Goal: Information Seeking & Learning: Find specific fact

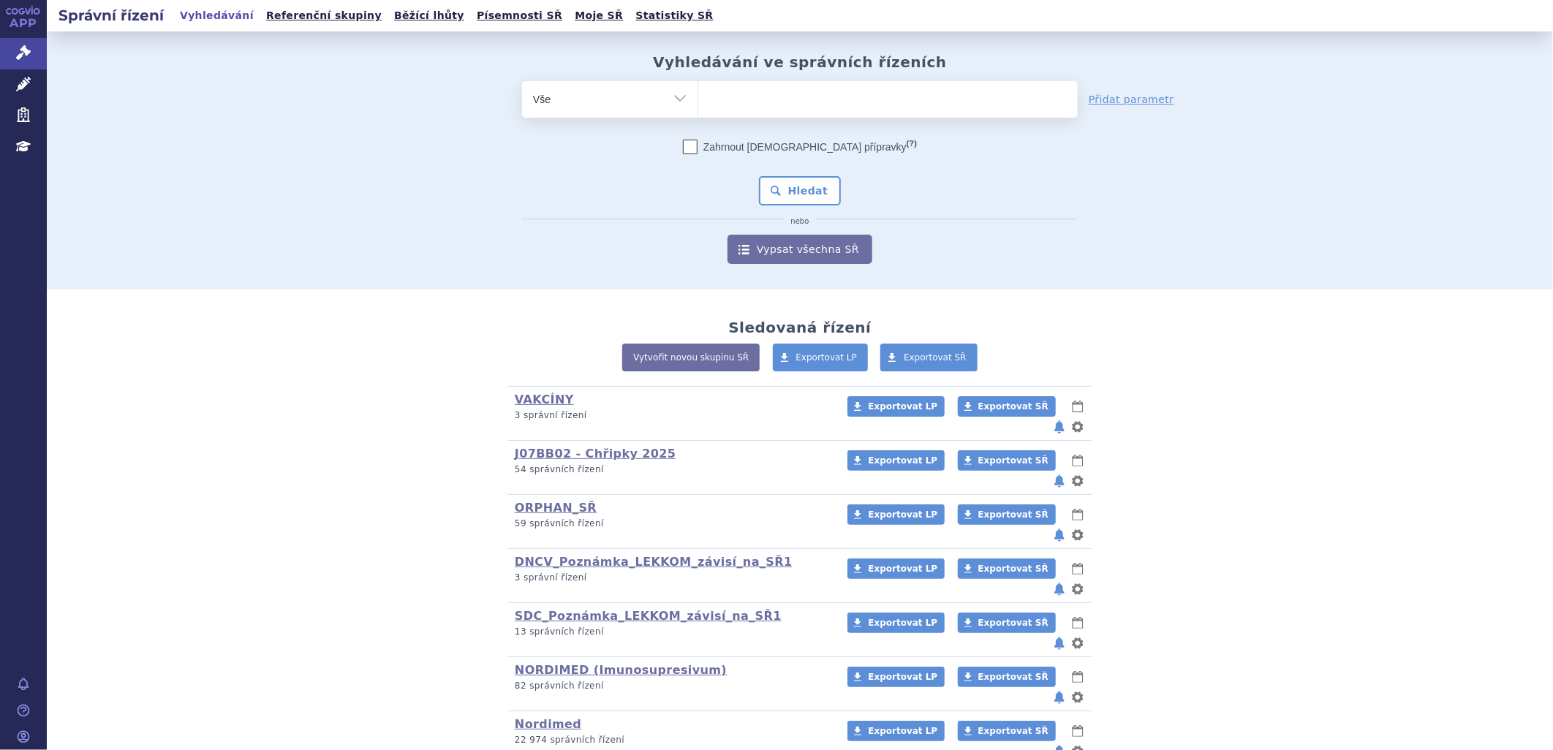
click at [752, 88] on ul at bounding box center [887, 96] width 379 height 31
click at [698, 88] on select at bounding box center [697, 98] width 1 height 37
click at [569, 555] on link "DNCV_Poznámka_LEKKOM_závisí_na_SŘ1" at bounding box center [654, 562] width 278 height 14
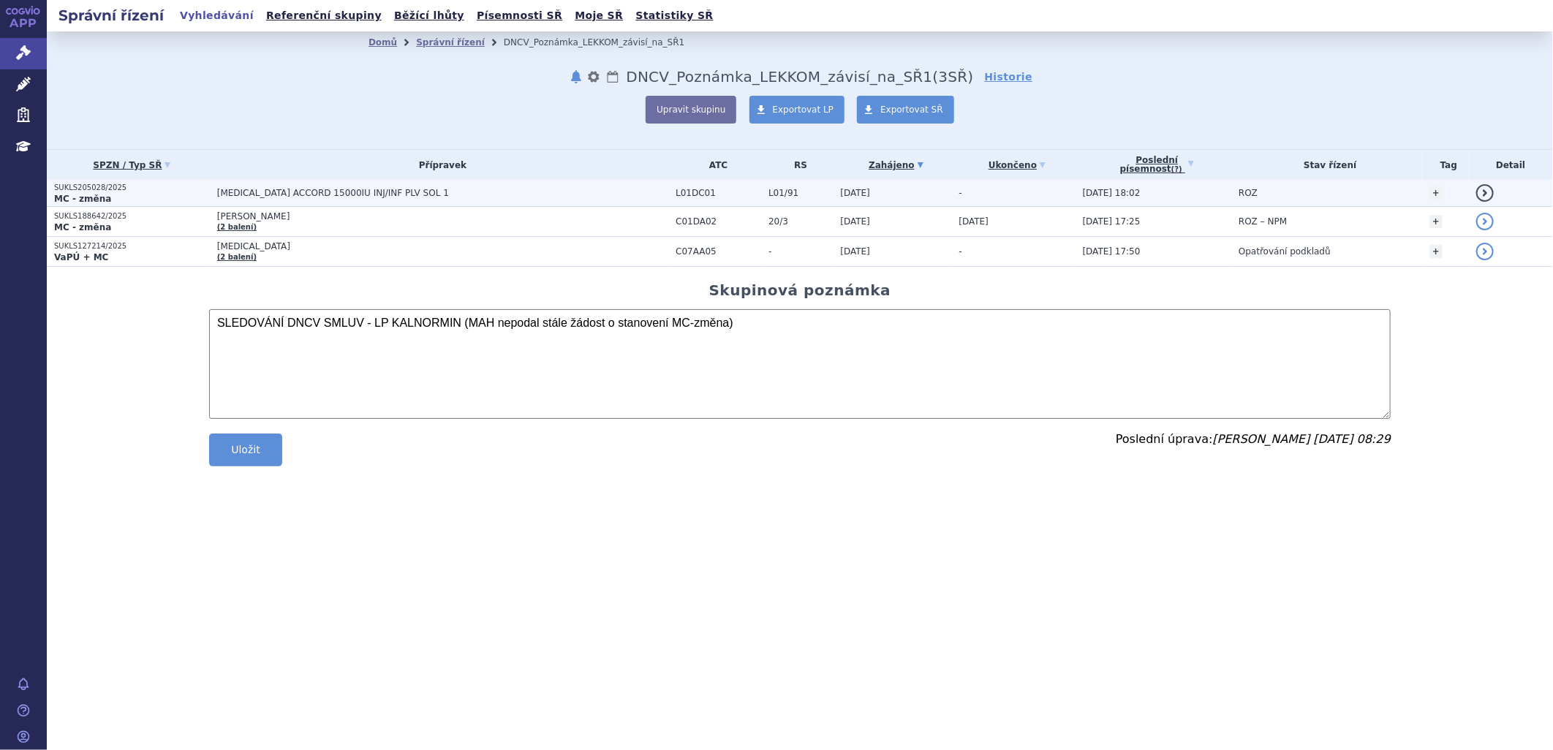
click at [261, 184] on td "[MEDICAL_DATA] ACCORD 15000IU INJ/INF PLV SOL 1" at bounding box center [439, 193] width 458 height 27
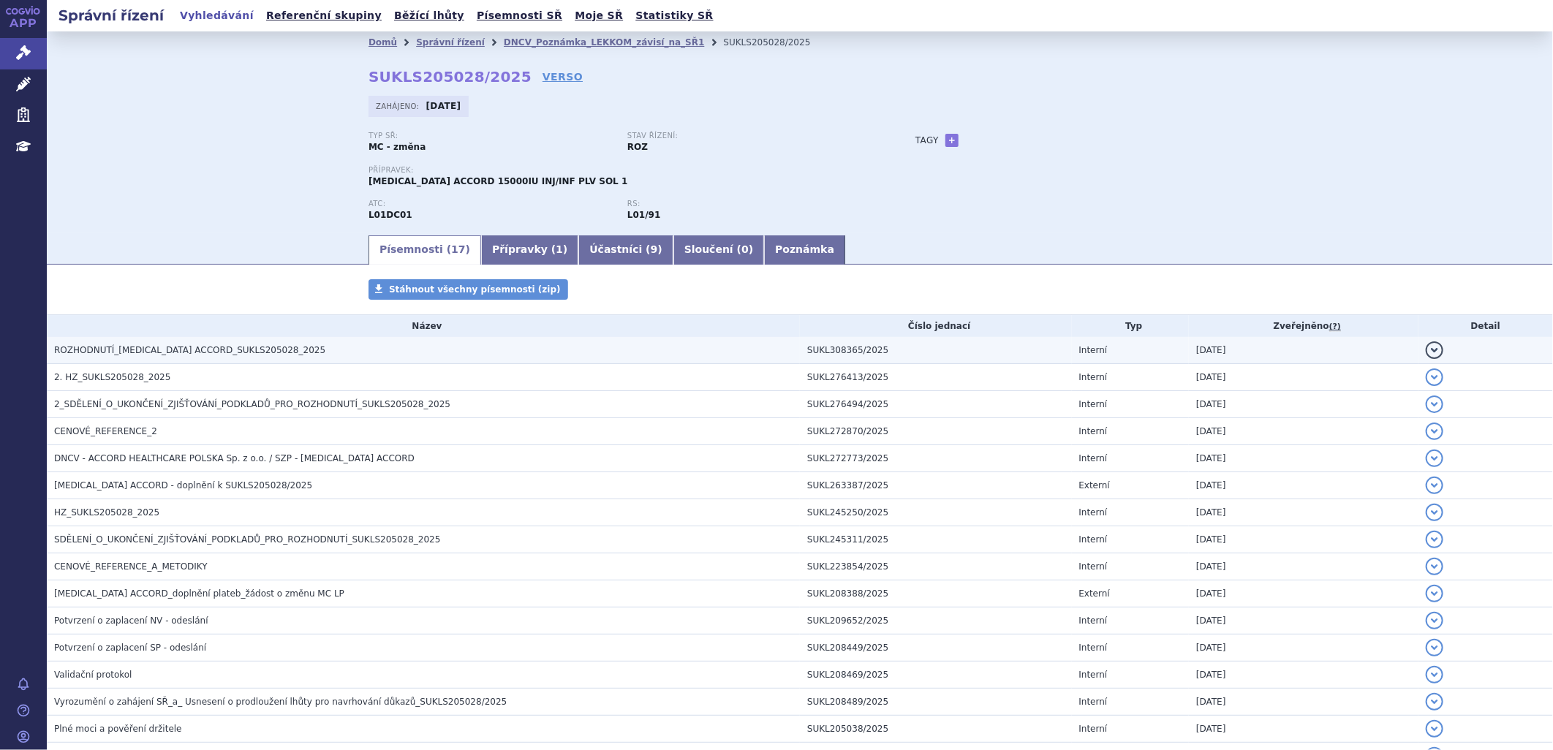
click at [261, 353] on span "ROZHODNUTÍ_BLEOMYCIN ACCORD_SUKLS205028_2025" at bounding box center [189, 350] width 271 height 10
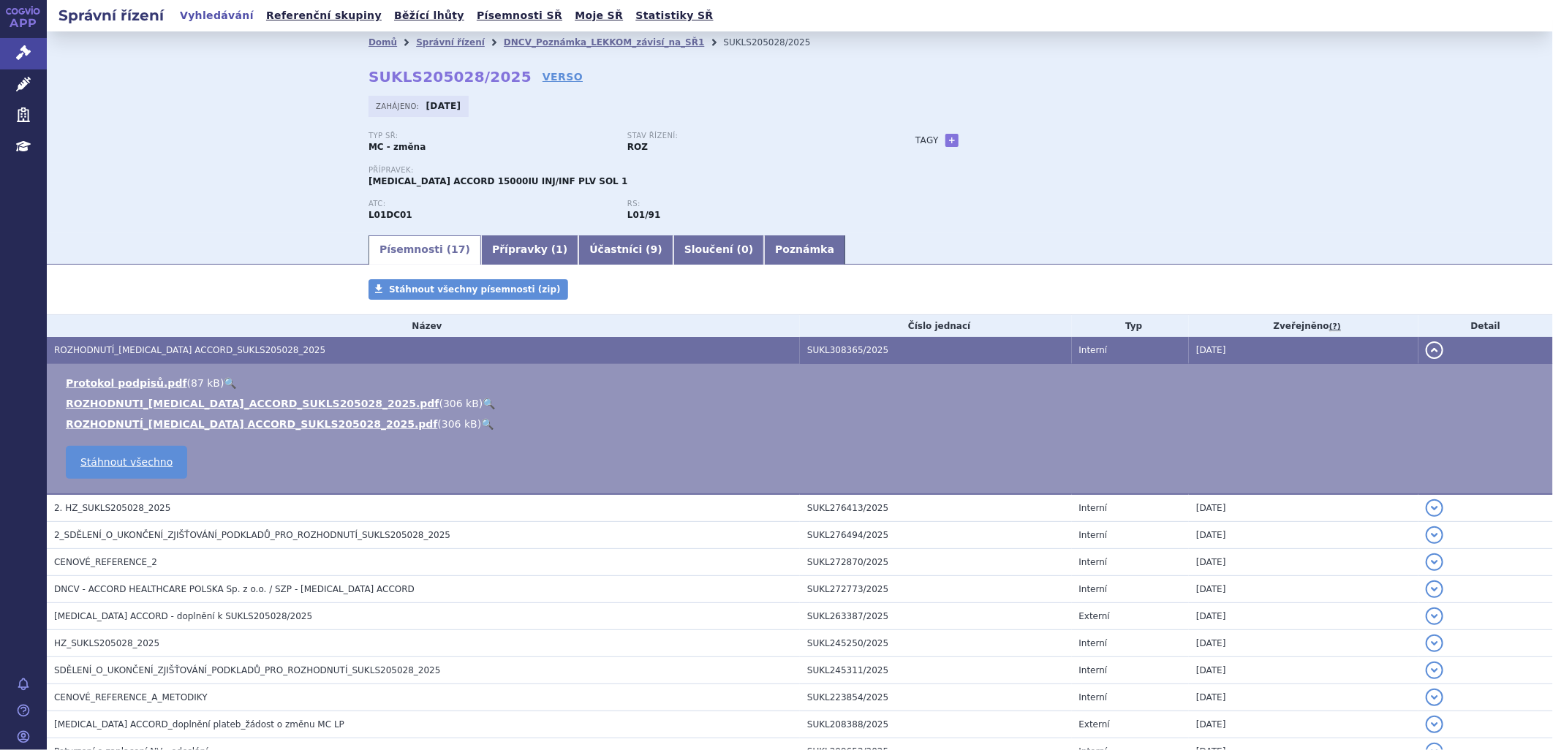
click at [483, 402] on link "🔍" at bounding box center [489, 404] width 12 height 12
drag, startPoint x: 491, startPoint y: 76, endPoint x: 338, endPoint y: 71, distance: 152.2
click at [339, 71] on div "Domů Správní řízení DNCV_Poznámka_LEKKOM_závisí_na_SŘ1 SUKLS205028/2025 SUKLS20…" at bounding box center [799, 143] width 921 height 180
copy strong "SUKLS205028/2025"
click at [591, 40] on link "DNCV_Poznámka_LEKKOM_závisí_na_SŘ1" at bounding box center [604, 42] width 201 height 10
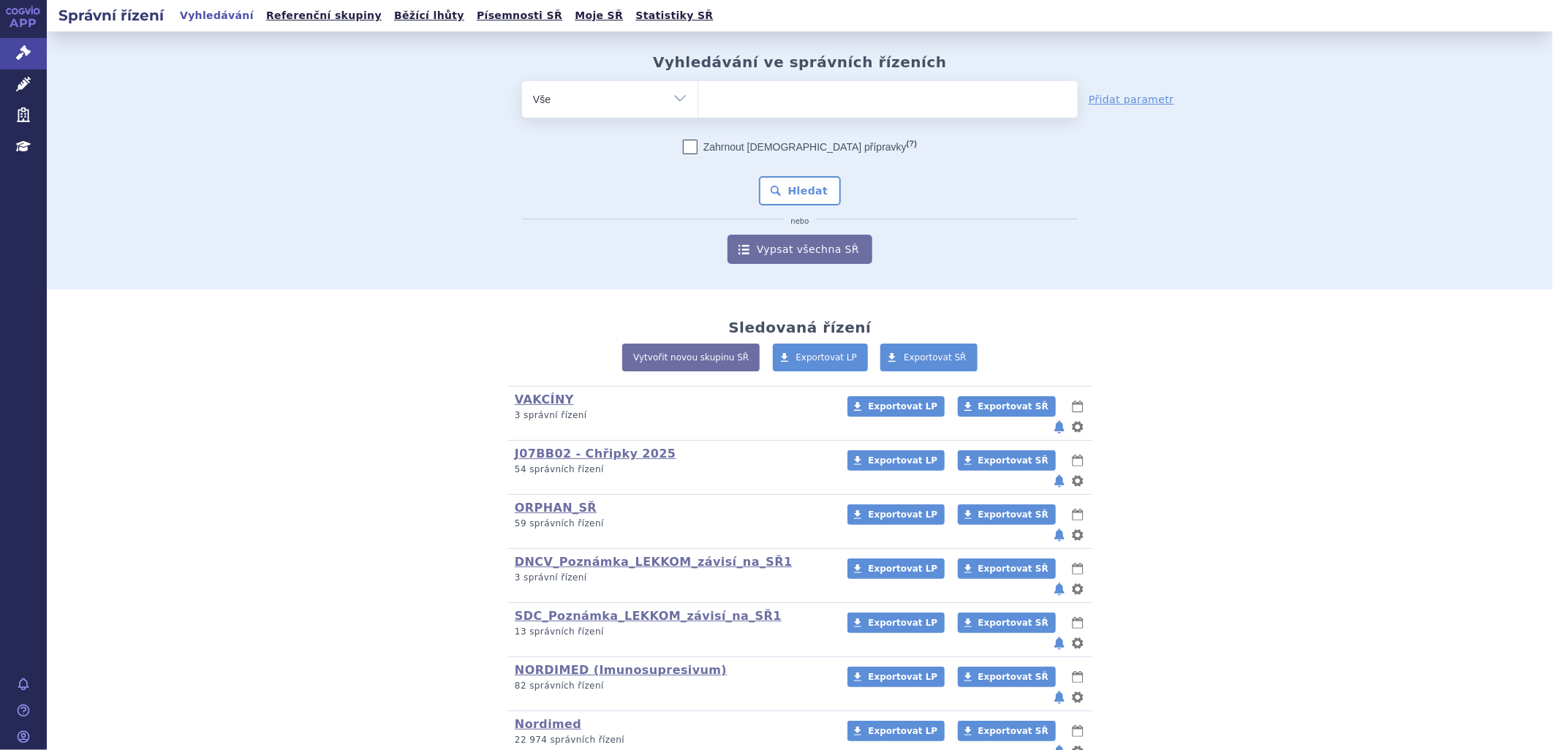
click at [744, 95] on ul at bounding box center [887, 96] width 379 height 31
click at [698, 95] on select at bounding box center [697, 98] width 1 height 37
type input "ka"
type input "kaln"
type input "kalno"
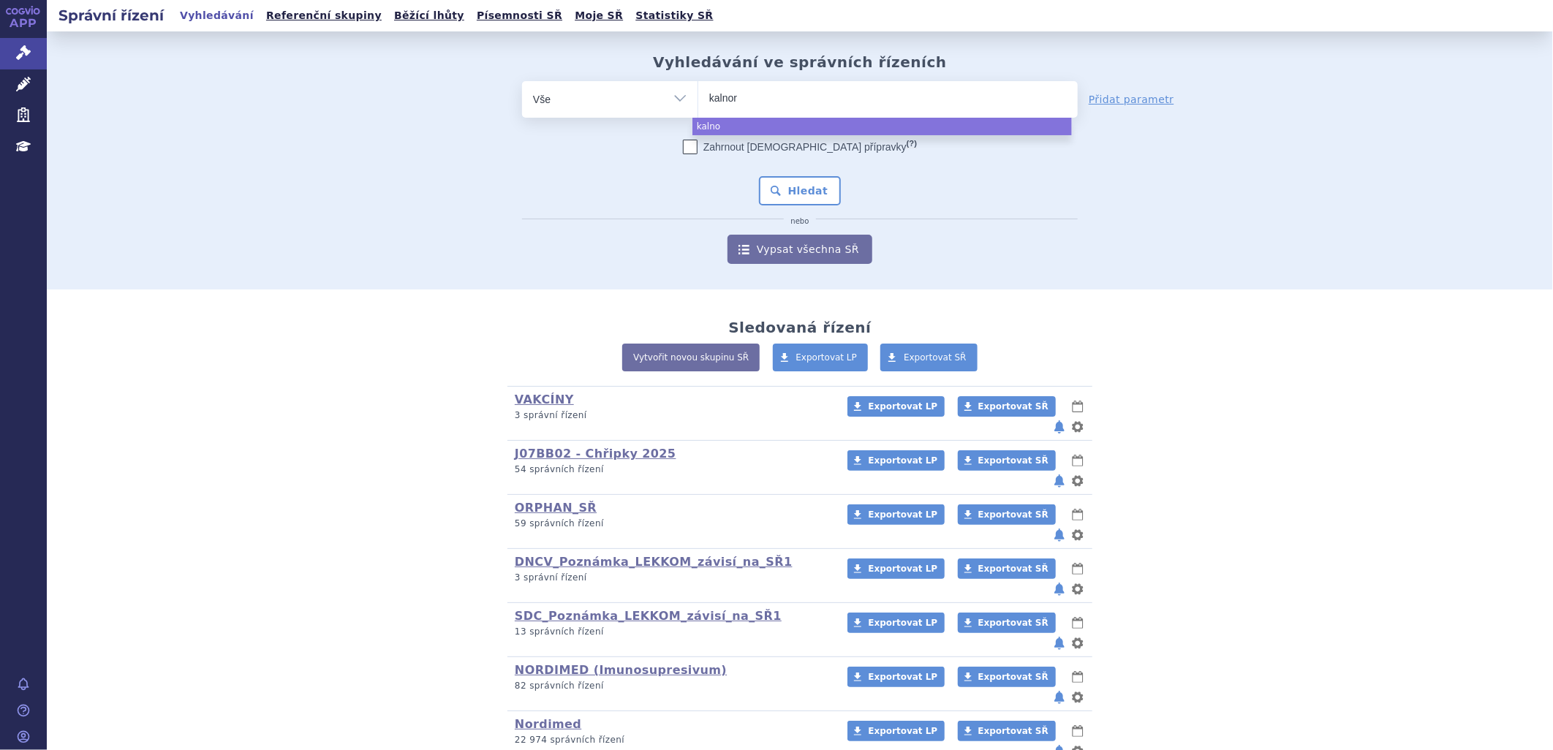
type input "kalnorm"
type input "kalnormi"
type input "kalnormin"
select select "kalnormin"
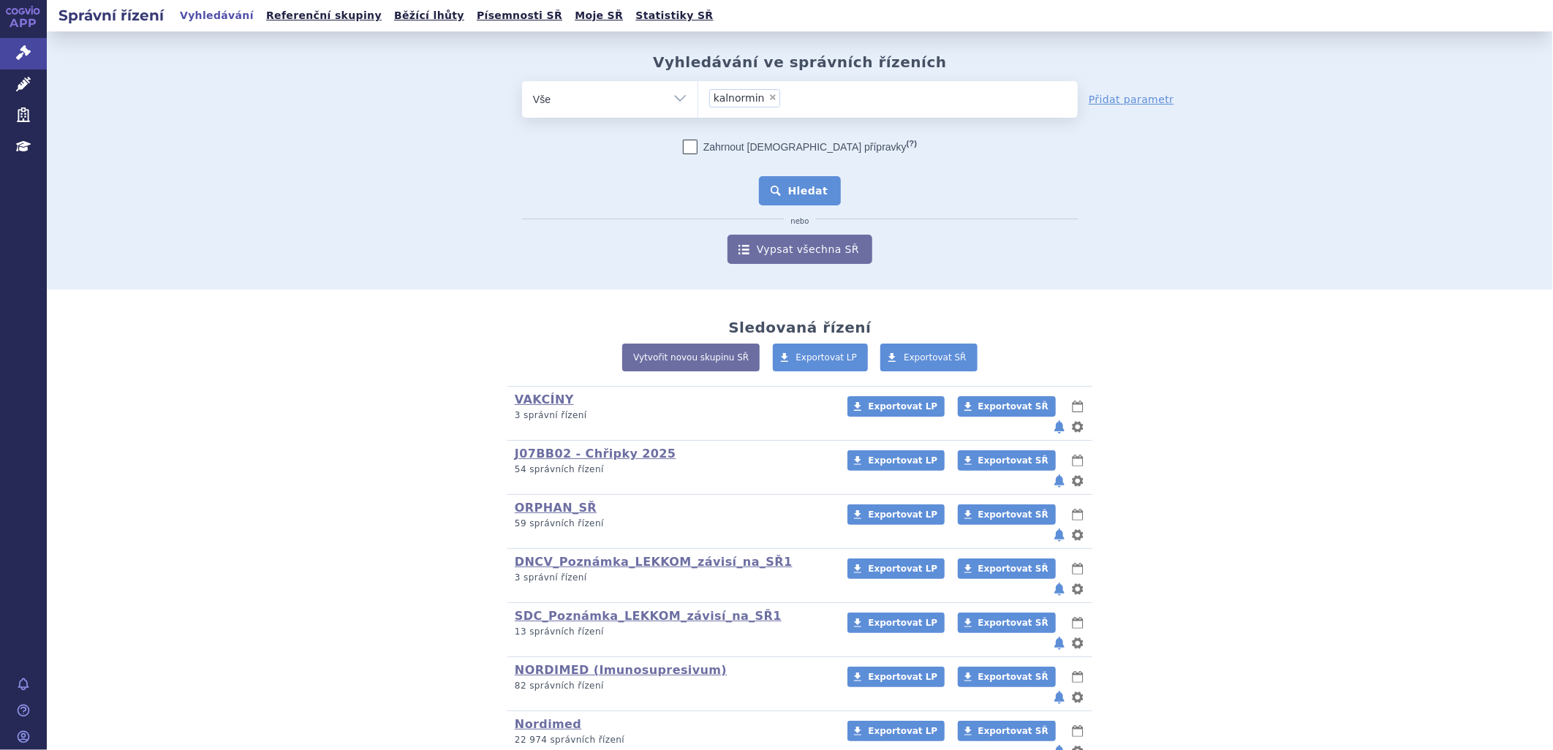
click at [809, 186] on button "Hledat" at bounding box center [800, 190] width 83 height 29
